Goal: Obtain resource: Download file/media

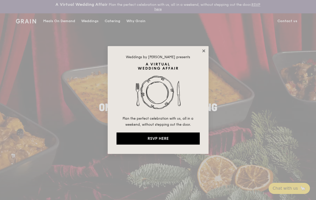
click at [203, 51] on icon at bounding box center [203, 50] width 3 height 3
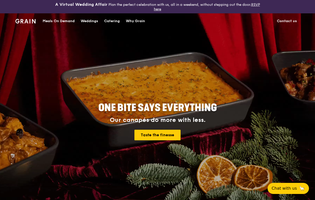
click at [109, 19] on div "Catering" at bounding box center [112, 21] width 16 height 15
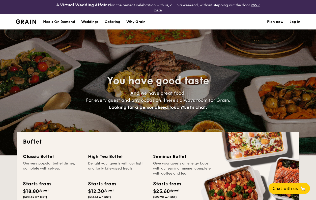
select select
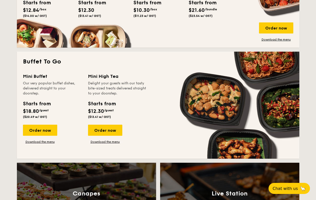
scroll to position [303, 0]
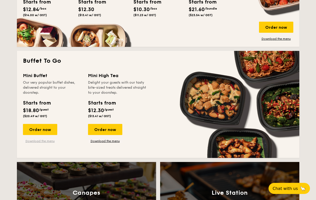
click at [42, 140] on link "Download the menu" at bounding box center [40, 141] width 34 height 4
click at [108, 141] on link "Download the menu" at bounding box center [105, 141] width 34 height 4
